Goal: Find specific page/section: Find specific page/section

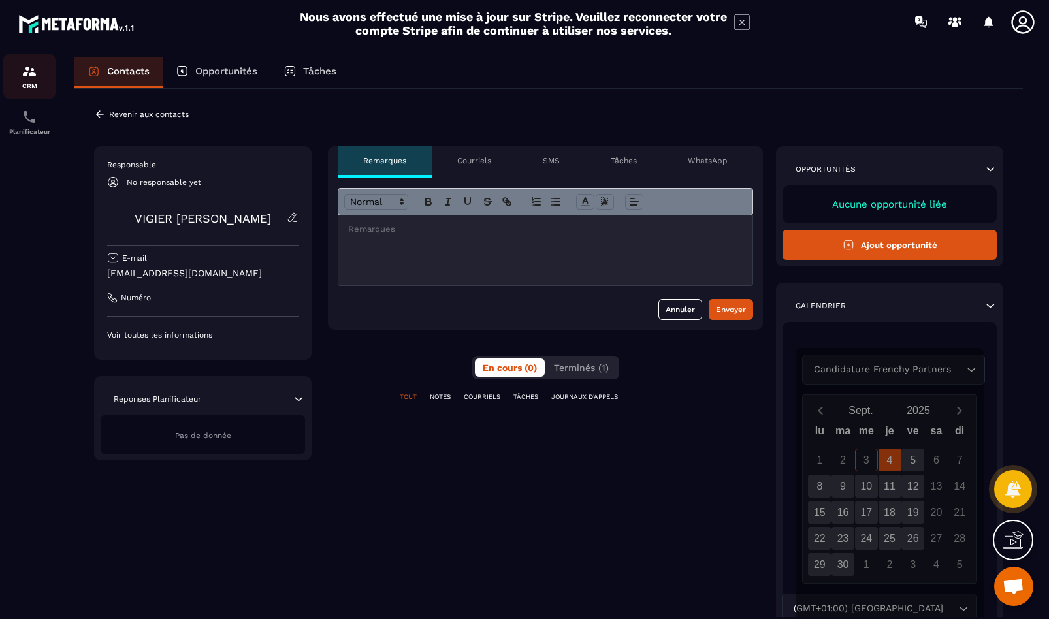
click at [42, 80] on div "CRM" at bounding box center [29, 76] width 52 height 26
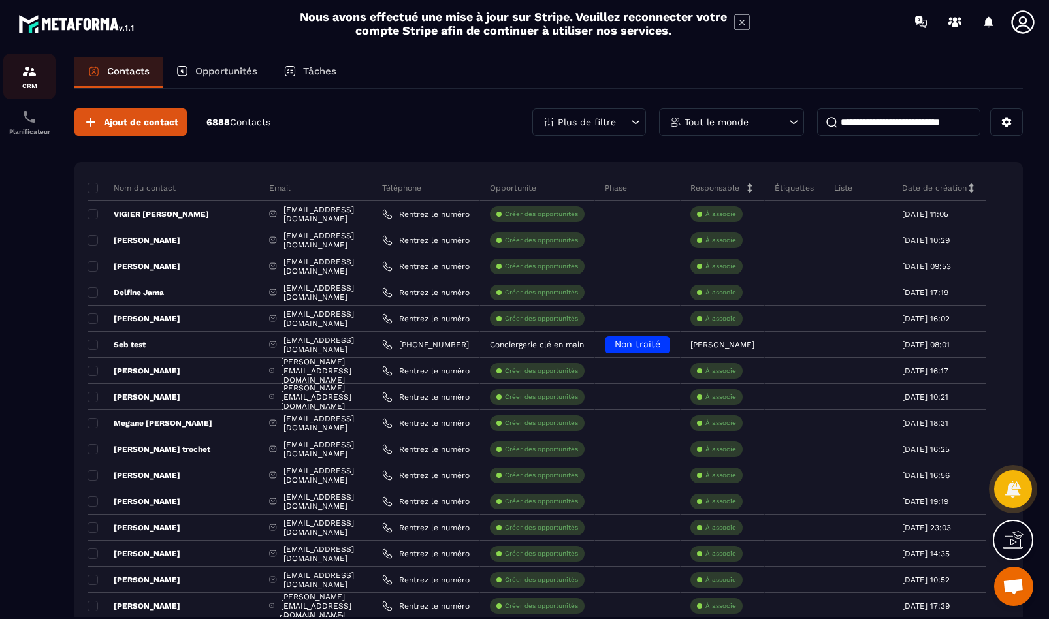
click at [25, 74] on img at bounding box center [30, 71] width 16 height 16
click at [233, 75] on p "Opportunités" at bounding box center [226, 71] width 62 height 12
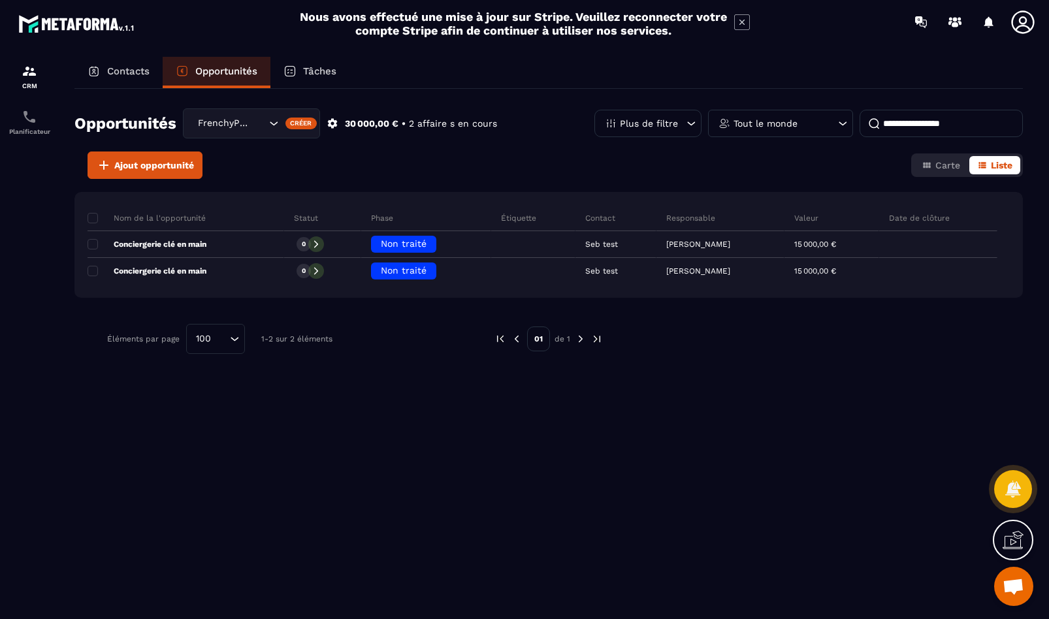
click at [316, 63] on div "Tâches" at bounding box center [309, 72] width 79 height 31
